Goal: Transaction & Acquisition: Purchase product/service

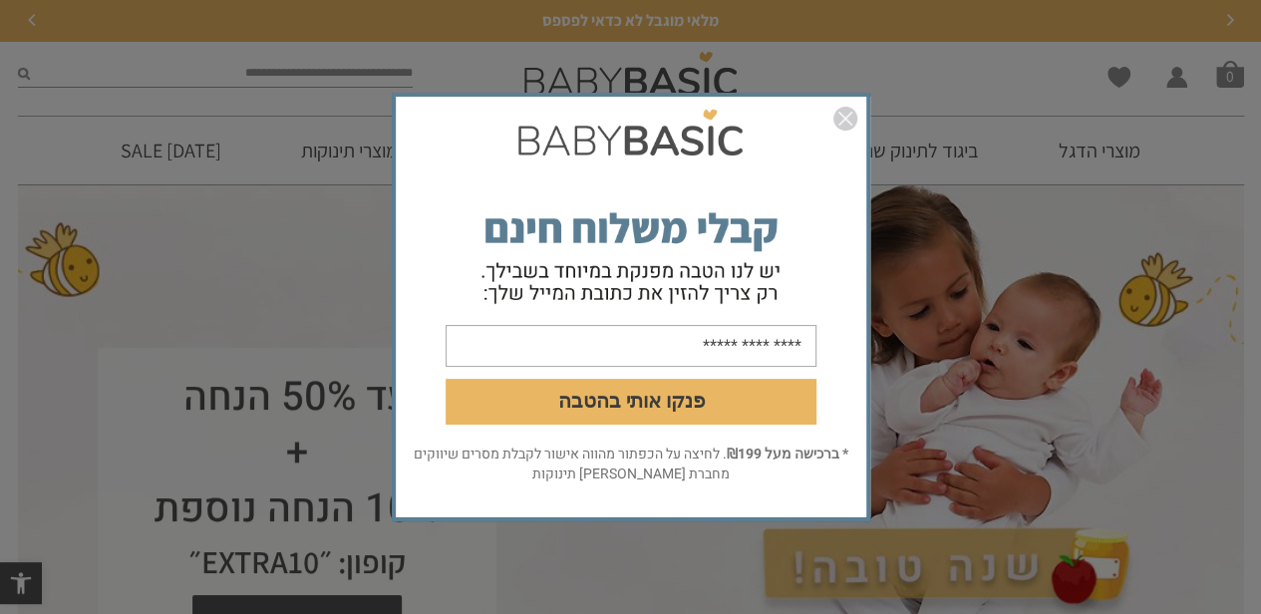
click at [742, 347] on input "email" at bounding box center [631, 346] width 371 height 42
type input "**********"
click at [560, 403] on button "פנקו אותי בהטבה" at bounding box center [631, 402] width 371 height 46
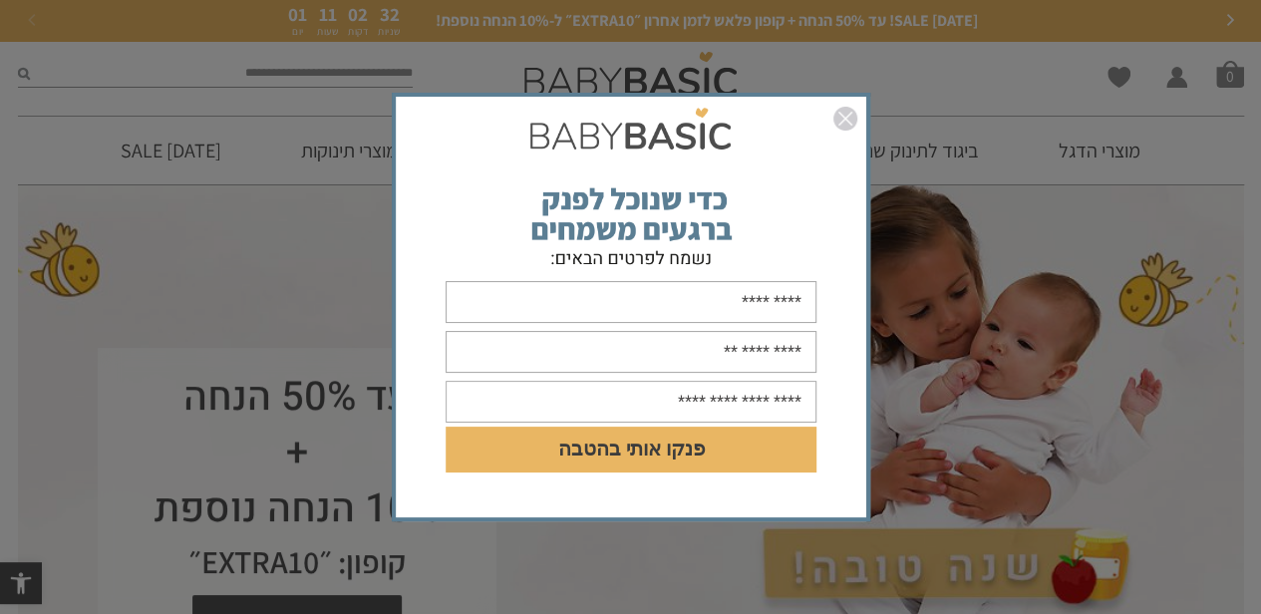
click at [734, 311] on input "text" at bounding box center [631, 302] width 371 height 42
type input "****"
click at [792, 350] on input "text" at bounding box center [631, 352] width 371 height 42
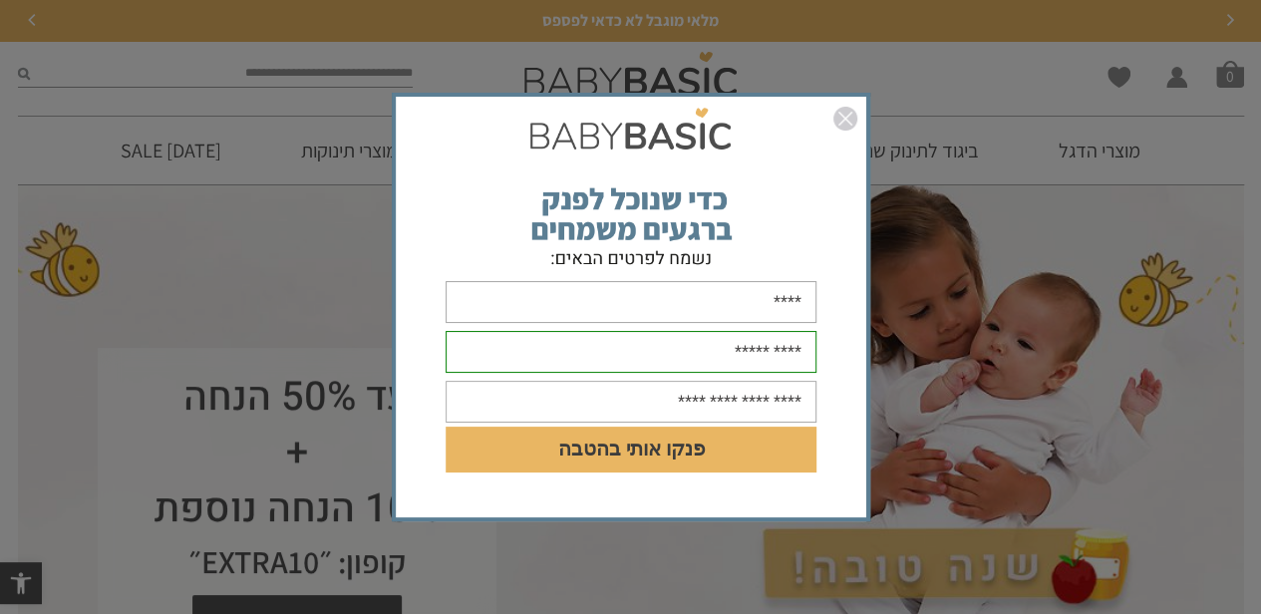
type input "**********"
click at [730, 411] on input "text" at bounding box center [631, 402] width 371 height 42
type input "**********"
click at [628, 445] on button "פנקו אותי בהטבה" at bounding box center [631, 450] width 371 height 46
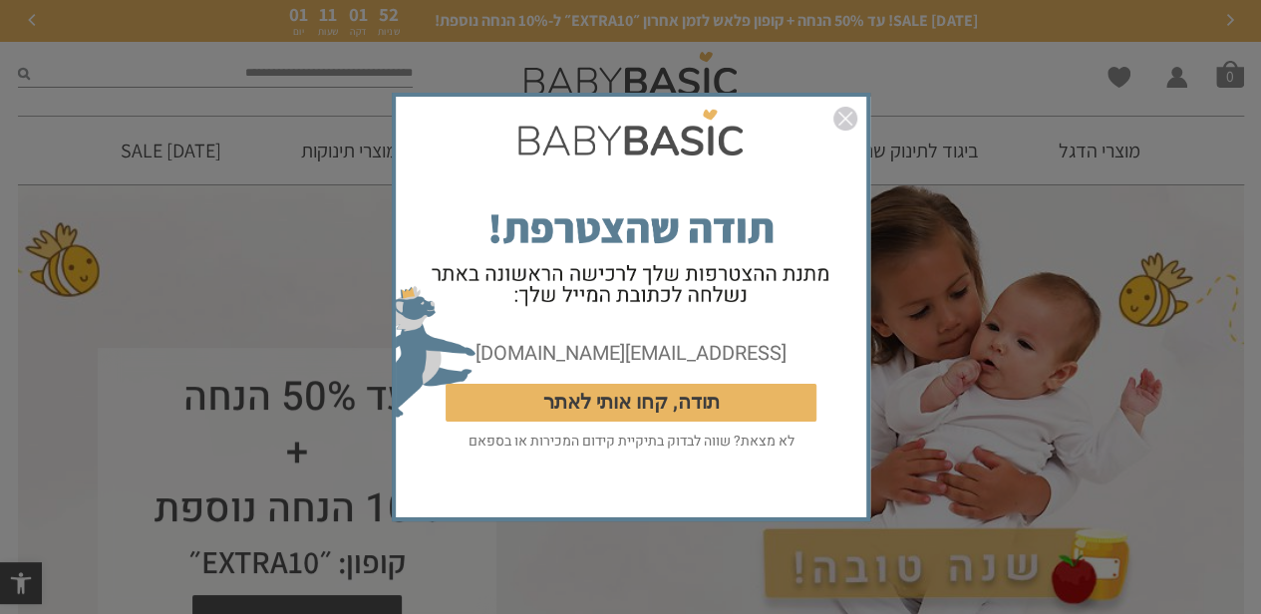
click at [626, 410] on button "תודה, קחו אותי לאתר" at bounding box center [631, 403] width 371 height 38
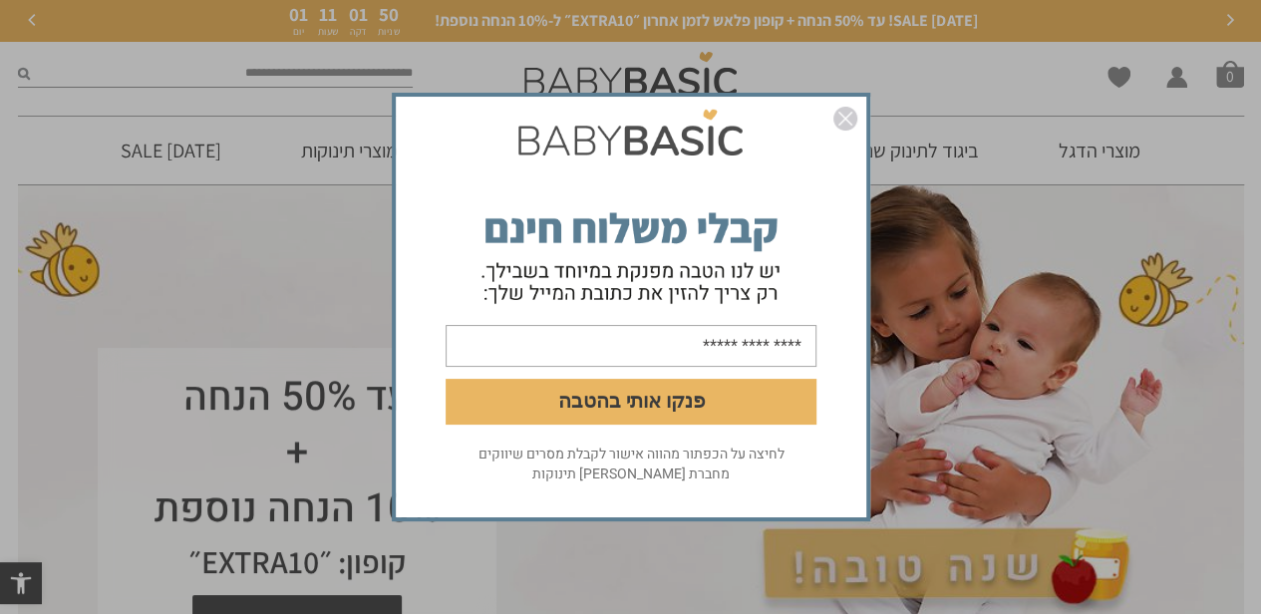
click at [843, 116] on img "סגור" at bounding box center [846, 119] width 24 height 24
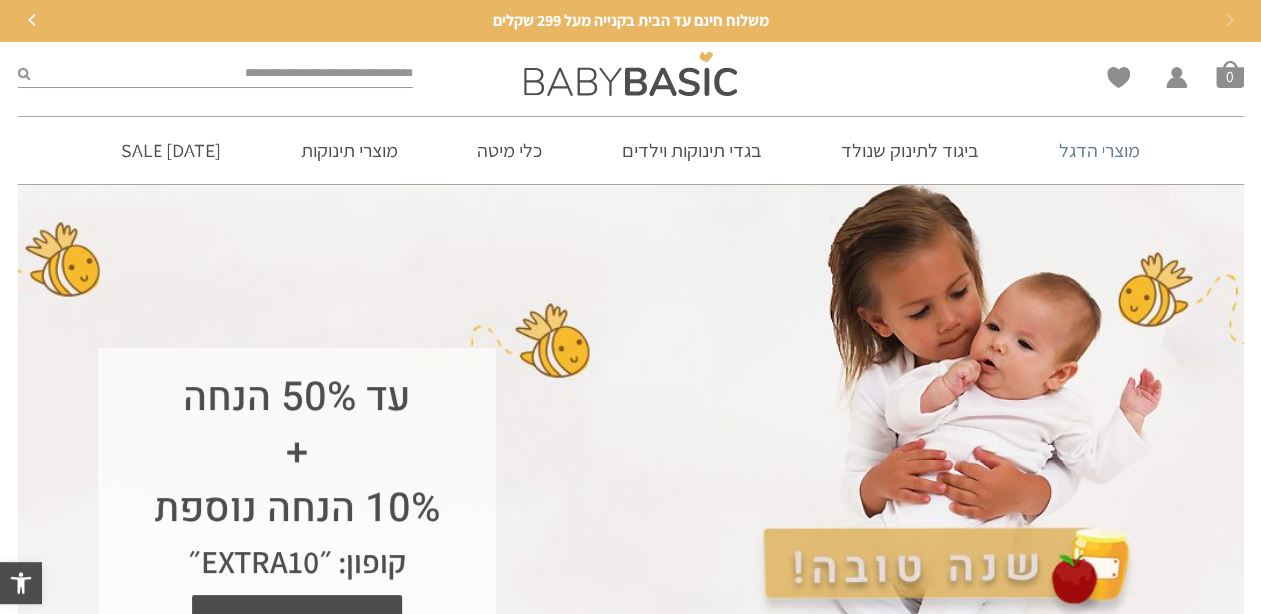
click at [1109, 150] on link "מוצרי הדגל" at bounding box center [1100, 151] width 142 height 68
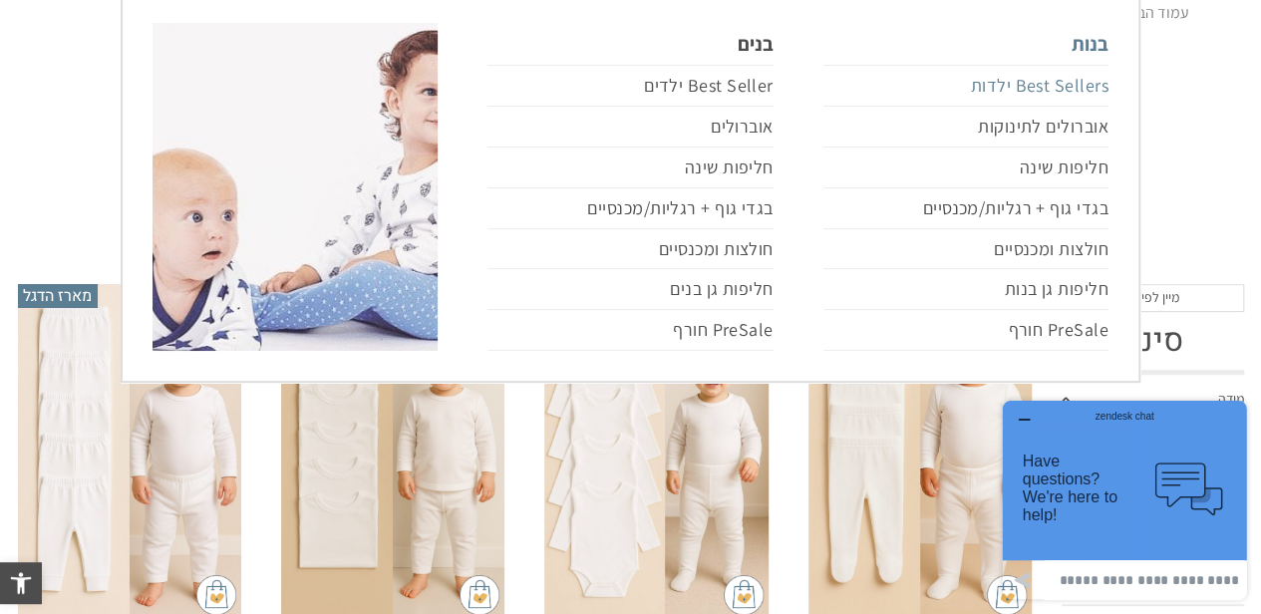
scroll to position [199, 0]
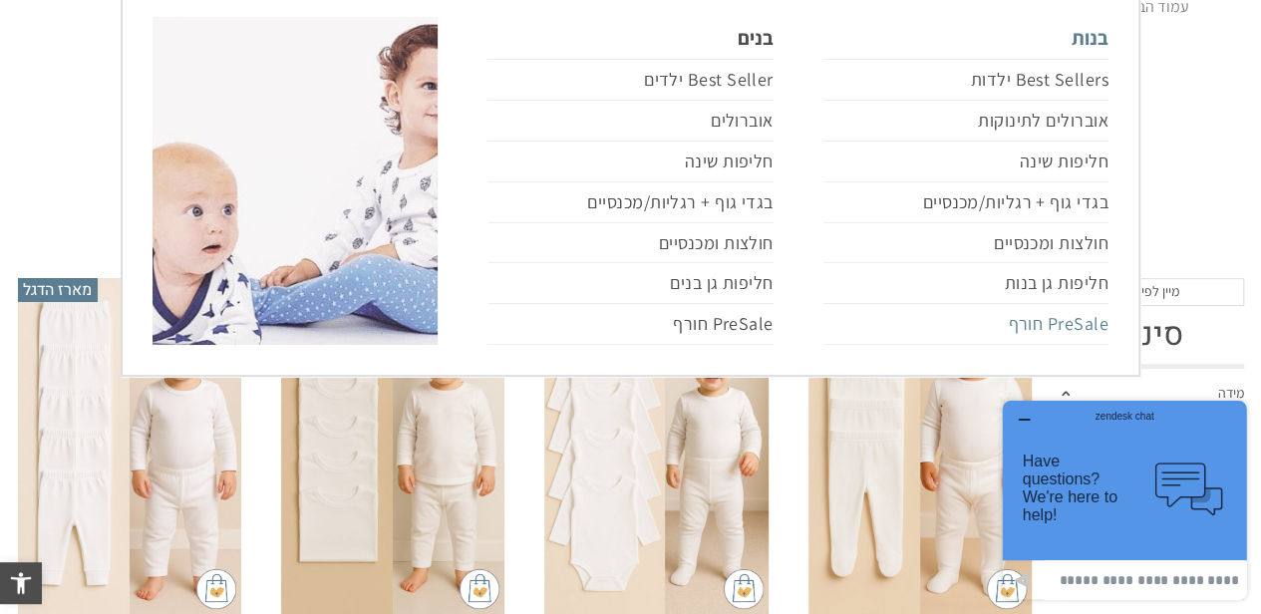
click at [1012, 326] on link "PreSale חורף" at bounding box center [966, 324] width 285 height 41
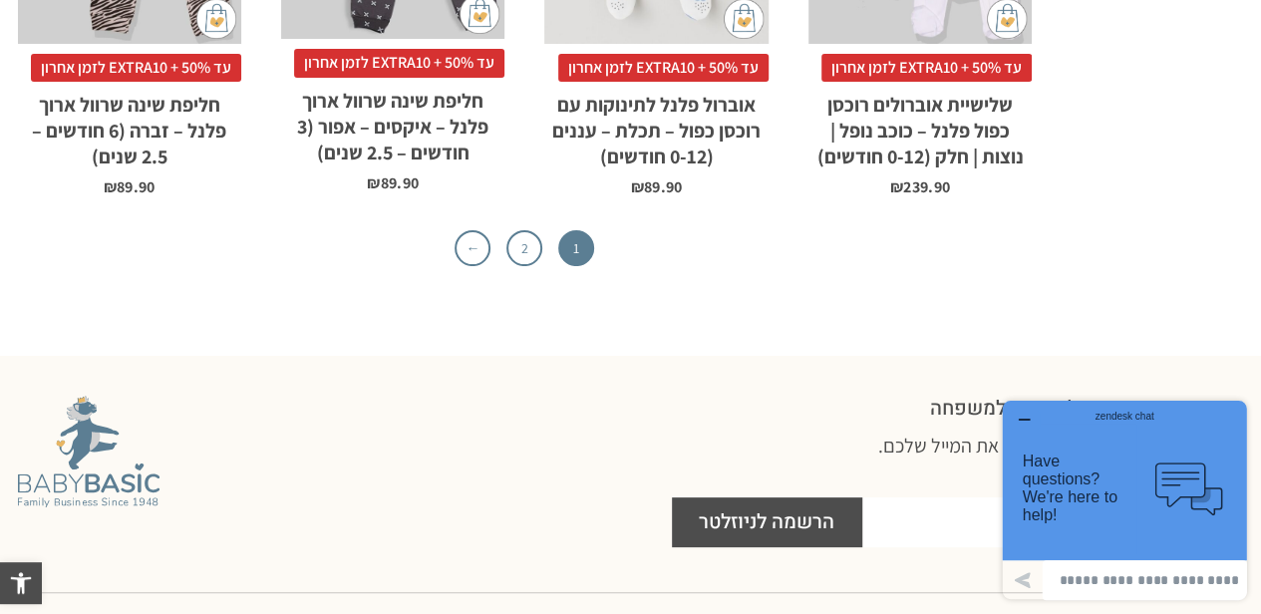
scroll to position [6821, 0]
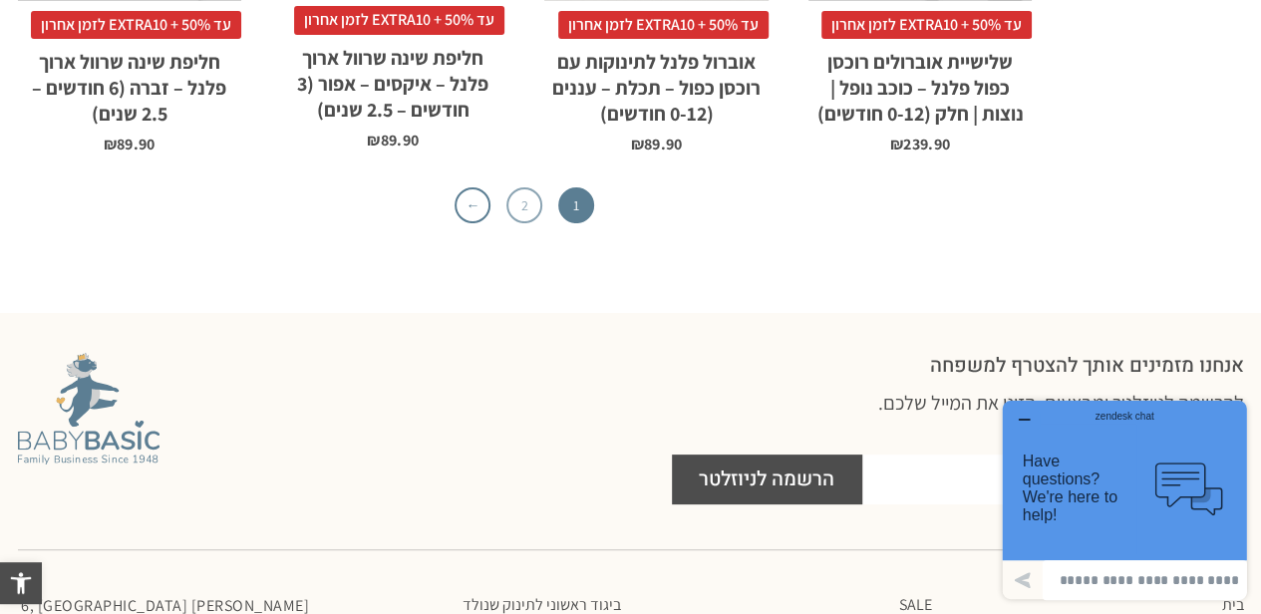
click at [524, 187] on link "2" at bounding box center [524, 205] width 36 height 36
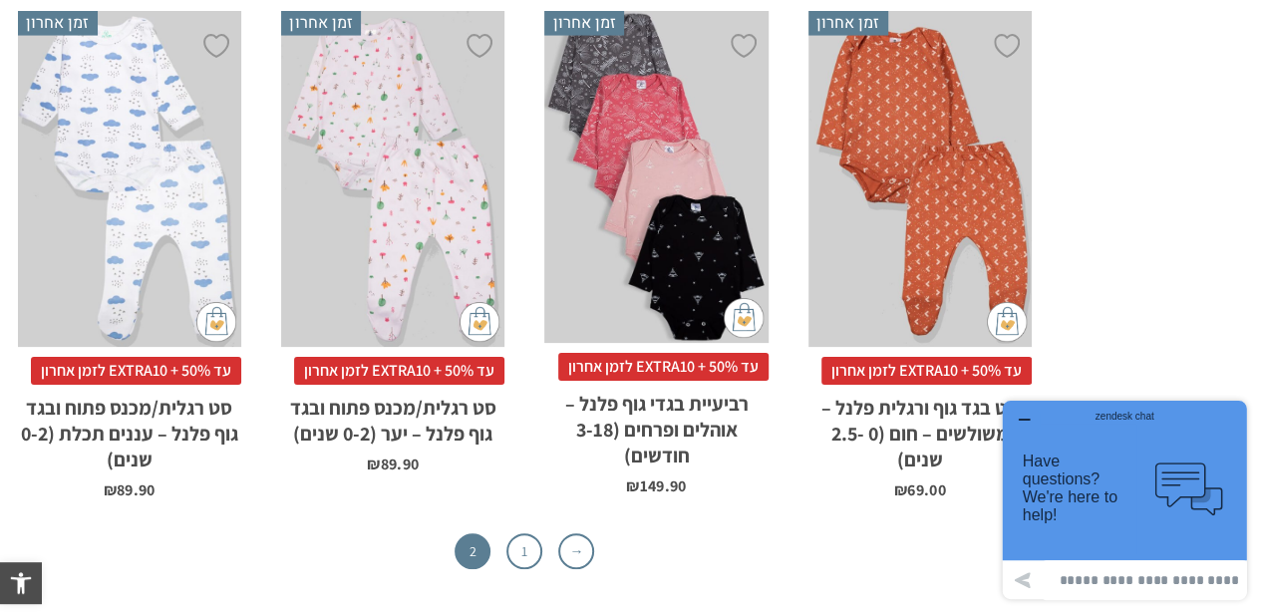
scroll to position [6222, 0]
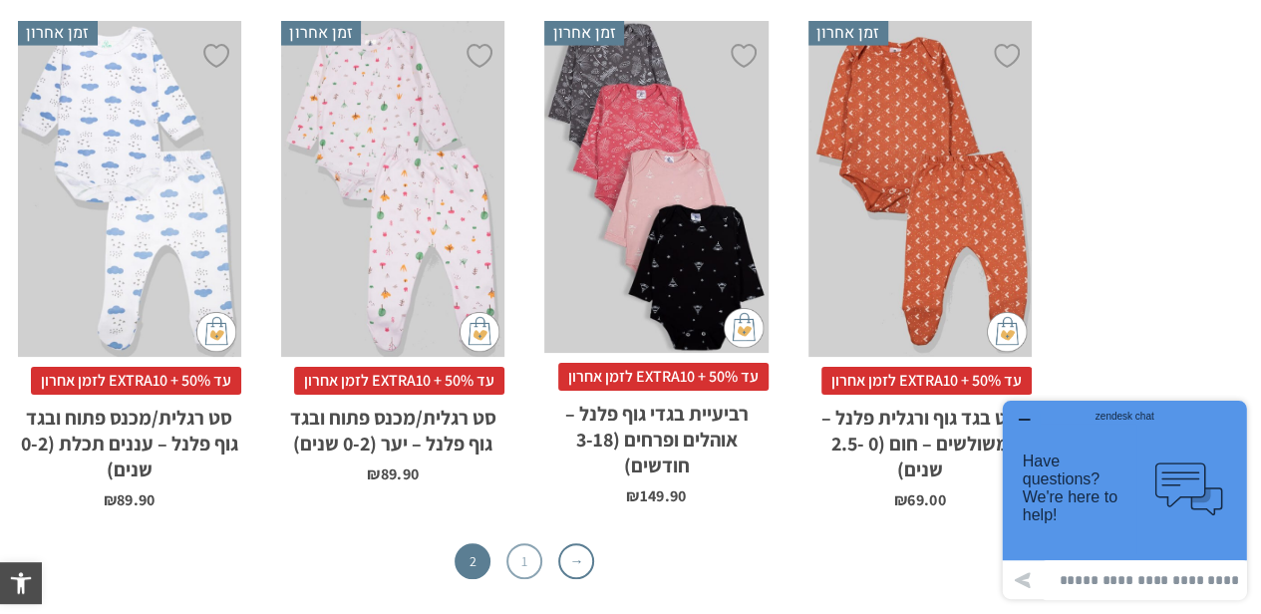
click at [526, 543] on link "1" at bounding box center [524, 561] width 36 height 36
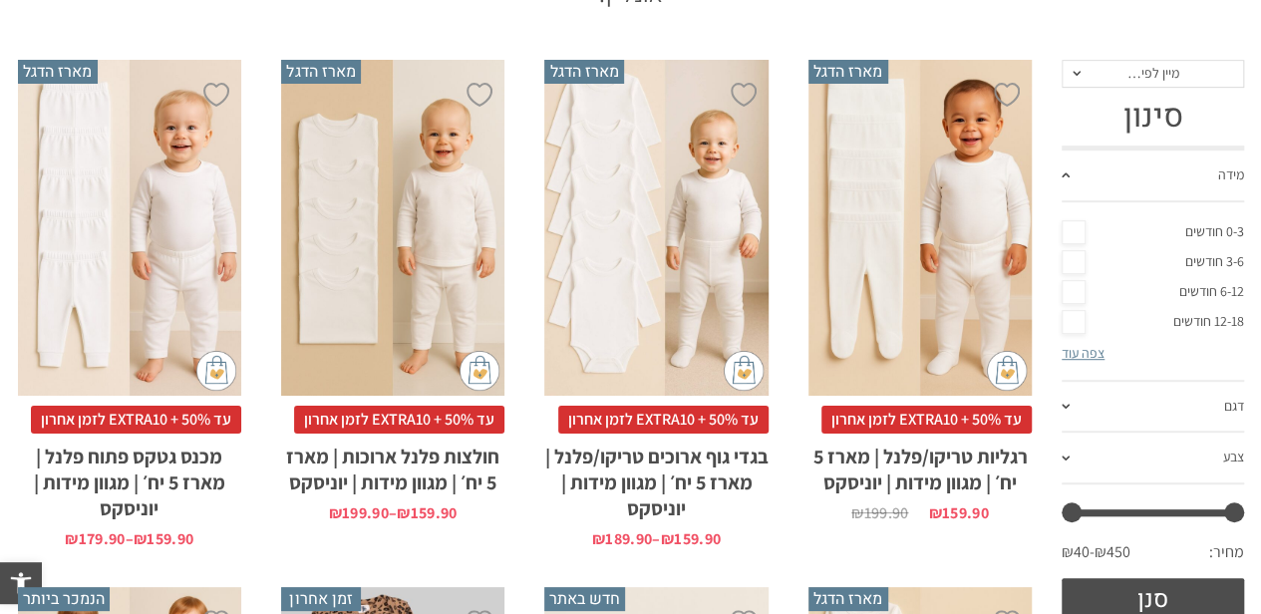
click at [394, 321] on div "x בחירת מידה 12-18m 18-24m 24-30m 2-5-4-שנים 4-6y 6-8-שנים 8-10y" at bounding box center [392, 228] width 223 height 336
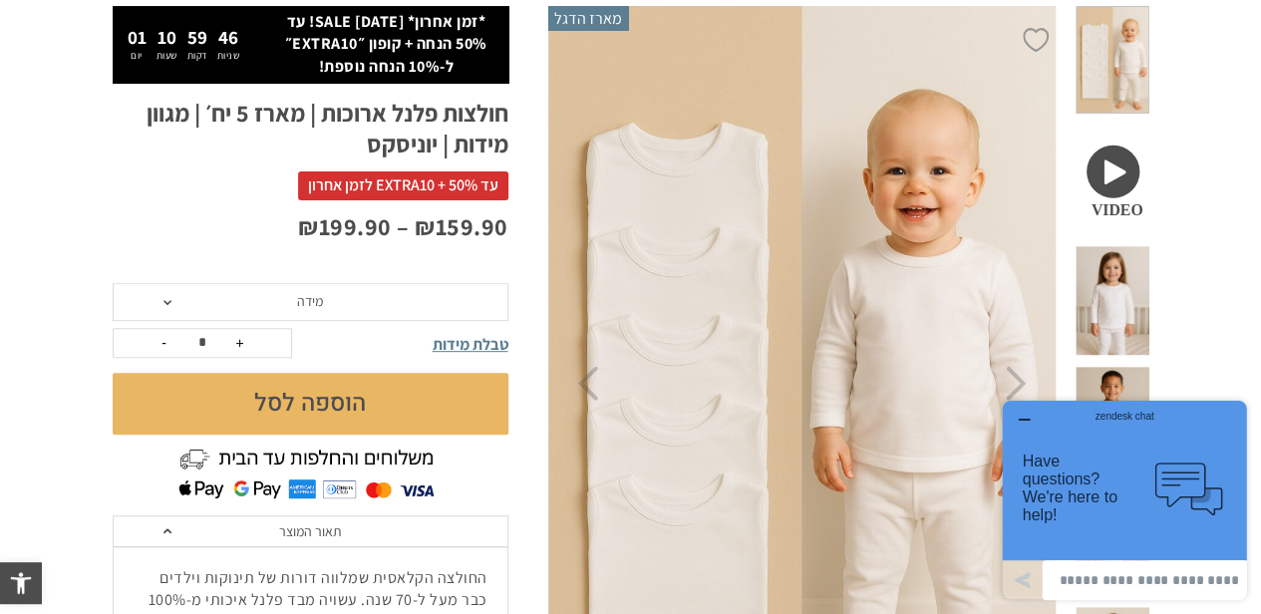
click at [180, 304] on span "מידה" at bounding box center [311, 302] width 396 height 38
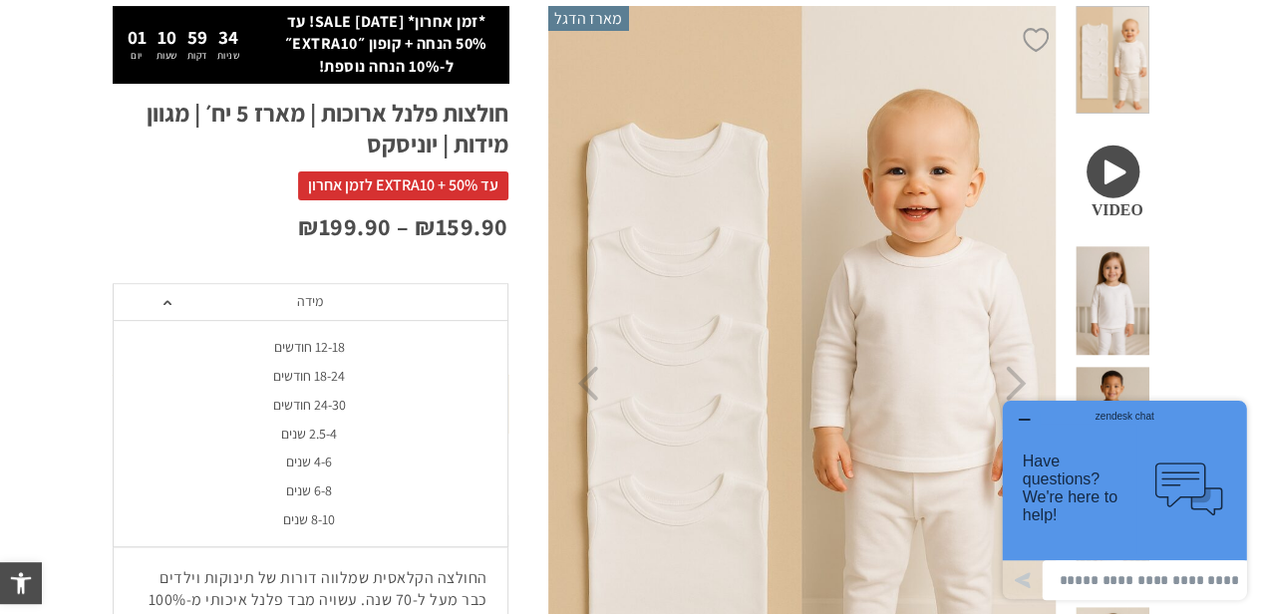
click at [316, 467] on div "4-6 שנים" at bounding box center [310, 462] width 396 height 17
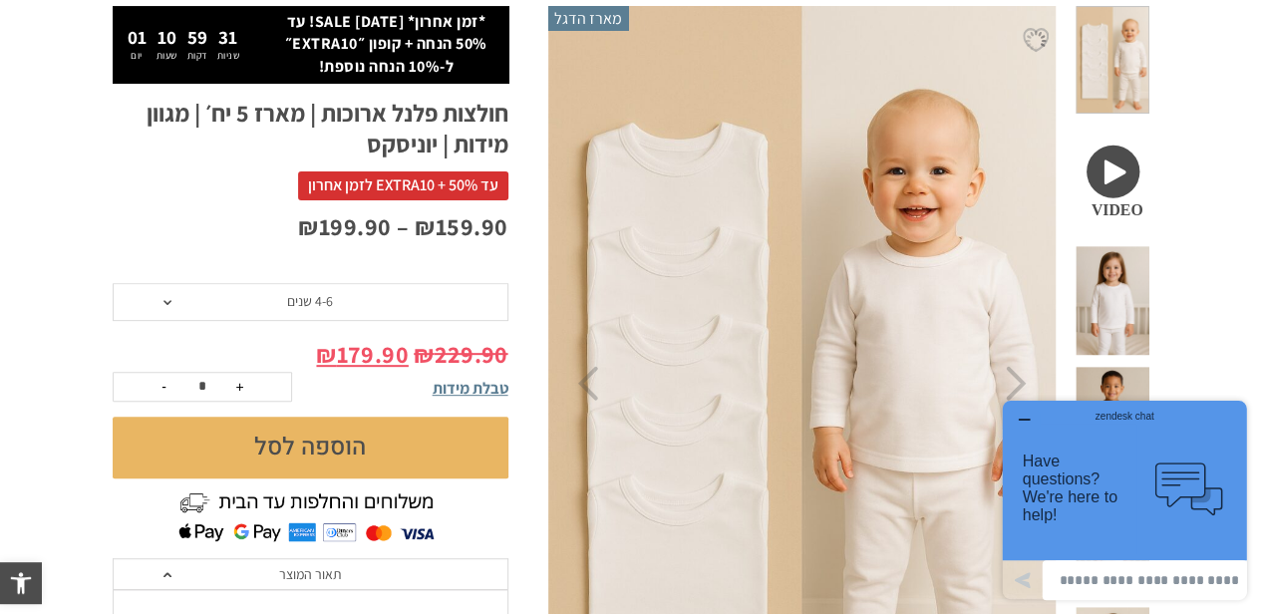
click at [463, 391] on span "טבלת מידות" at bounding box center [471, 388] width 76 height 21
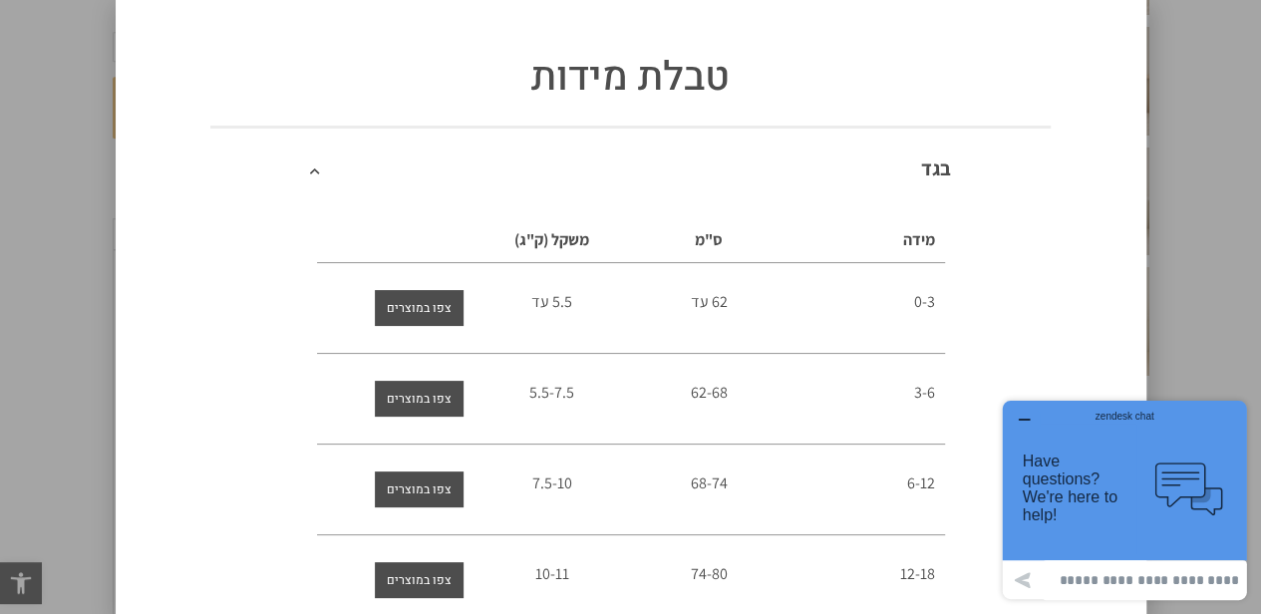
scroll to position [598, 0]
click at [1214, 300] on div "טבלת מידות בגד מידה ס"מ משקל (ק"ג) 0-3 62 עד 5.5 עד 3-6 62-68 5.5-7.5 6-12" at bounding box center [630, 307] width 1261 height 614
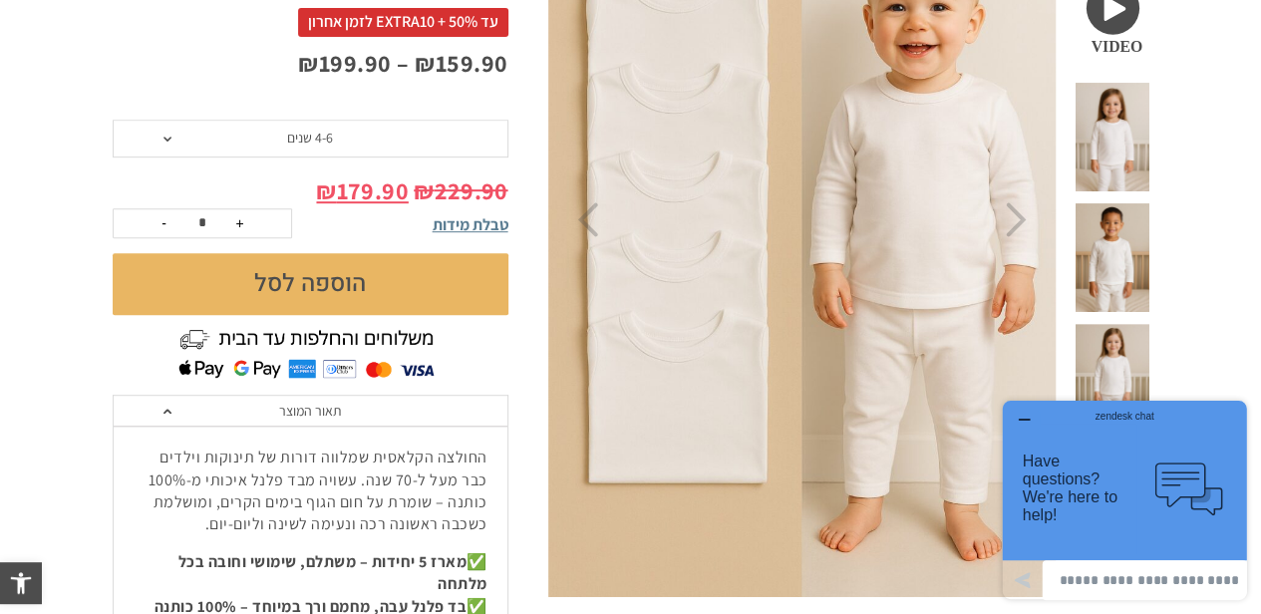
scroll to position [421, 0]
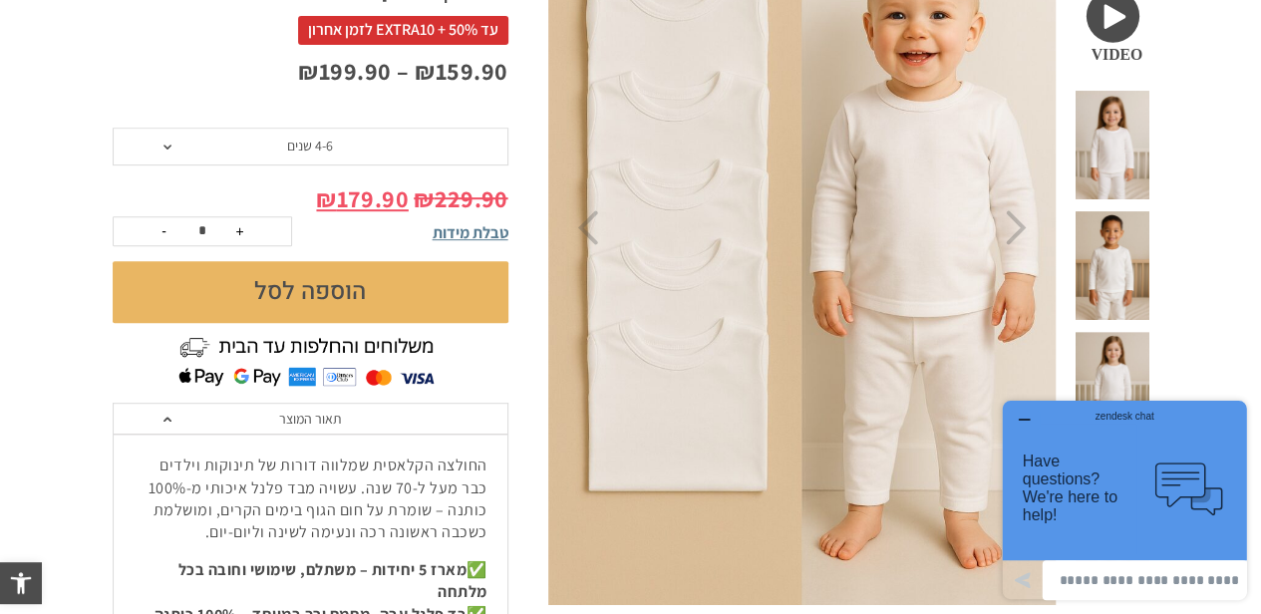
click at [243, 225] on button "+" at bounding box center [240, 231] width 30 height 28
type input "*"
click at [297, 305] on button "הוספה לסל" at bounding box center [311, 292] width 396 height 62
